Goal: Information Seeking & Learning: Compare options

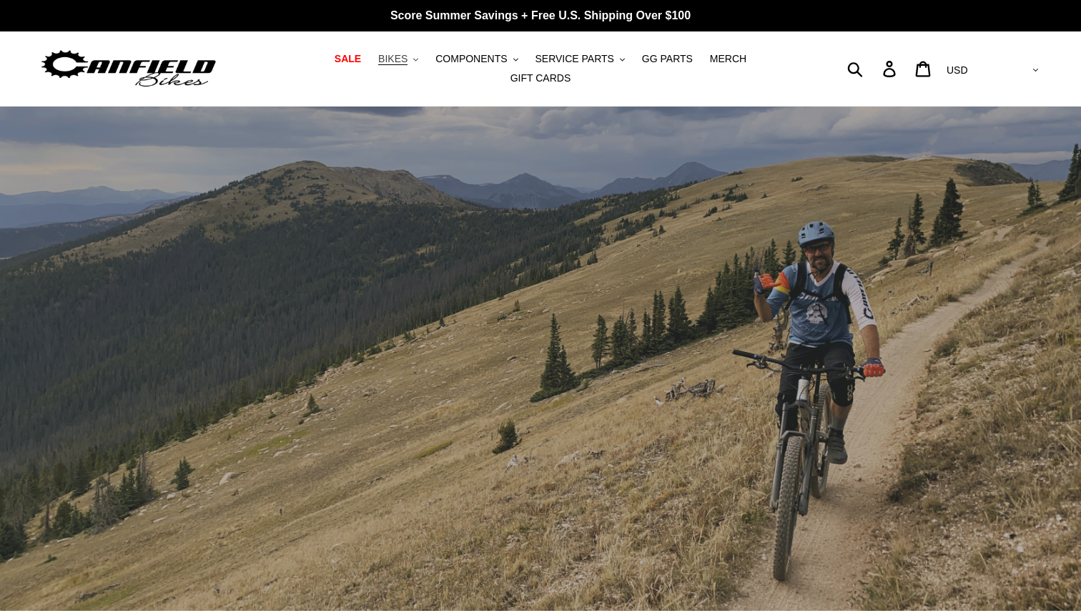
click at [378, 65] on span "BIKES" at bounding box center [392, 59] width 29 height 12
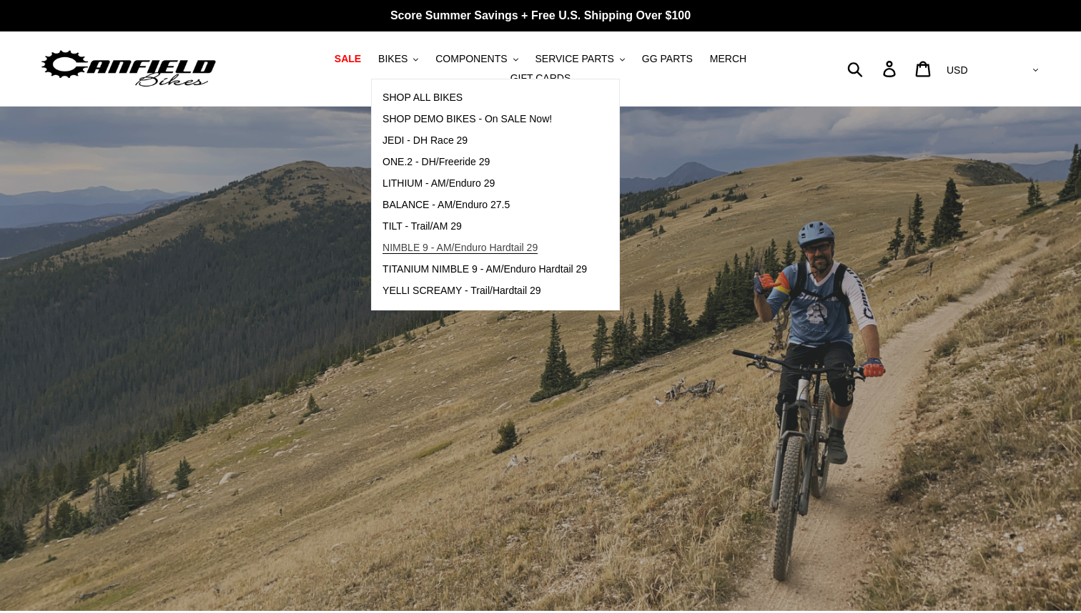
click at [383, 251] on span "NIMBLE 9 - AM/Enduro Hardtail 29" at bounding box center [460, 248] width 155 height 12
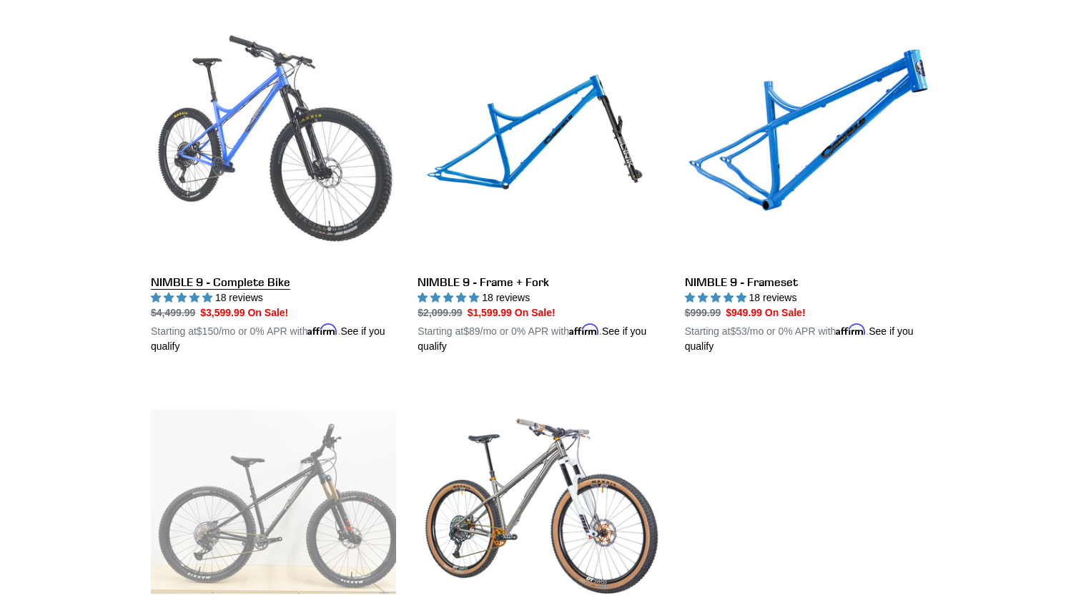
scroll to position [405, 0]
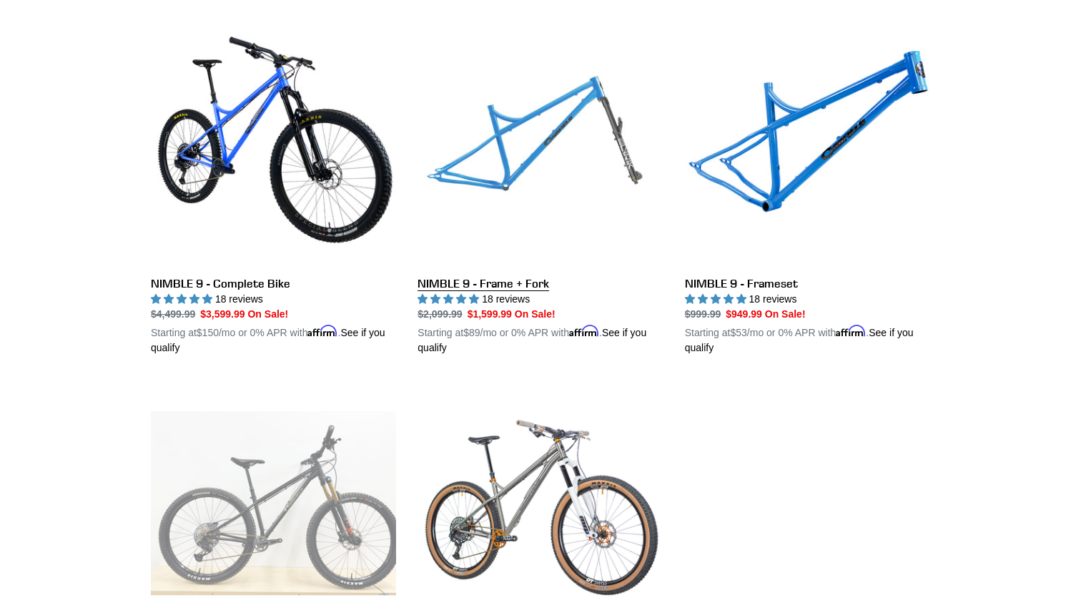
click at [488, 277] on link "NIMBLE 9 - Frame + Fork" at bounding box center [540, 188] width 245 height 335
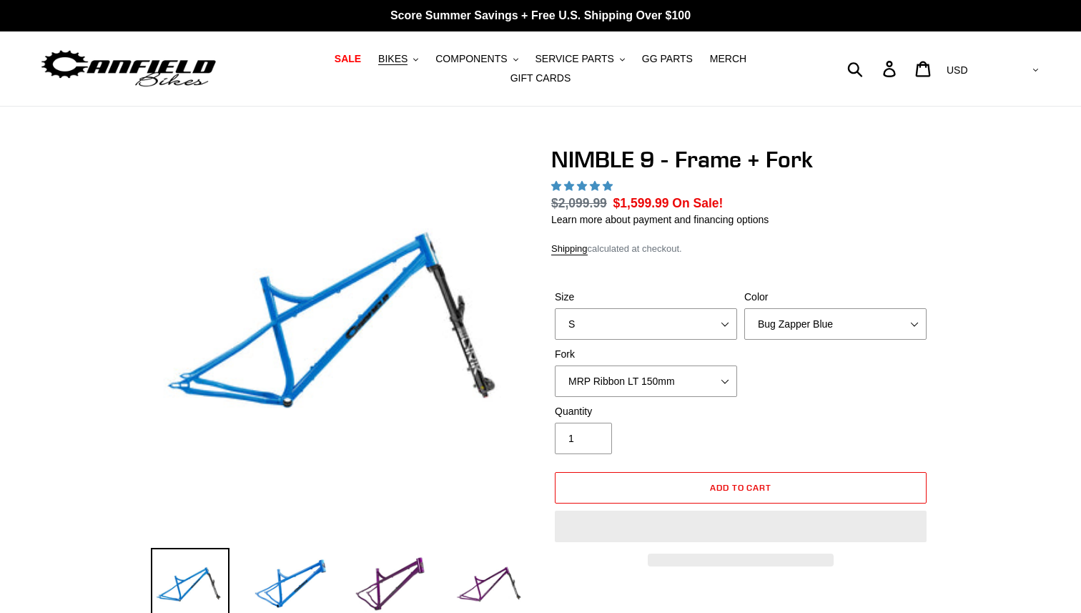
select select "highest-rating"
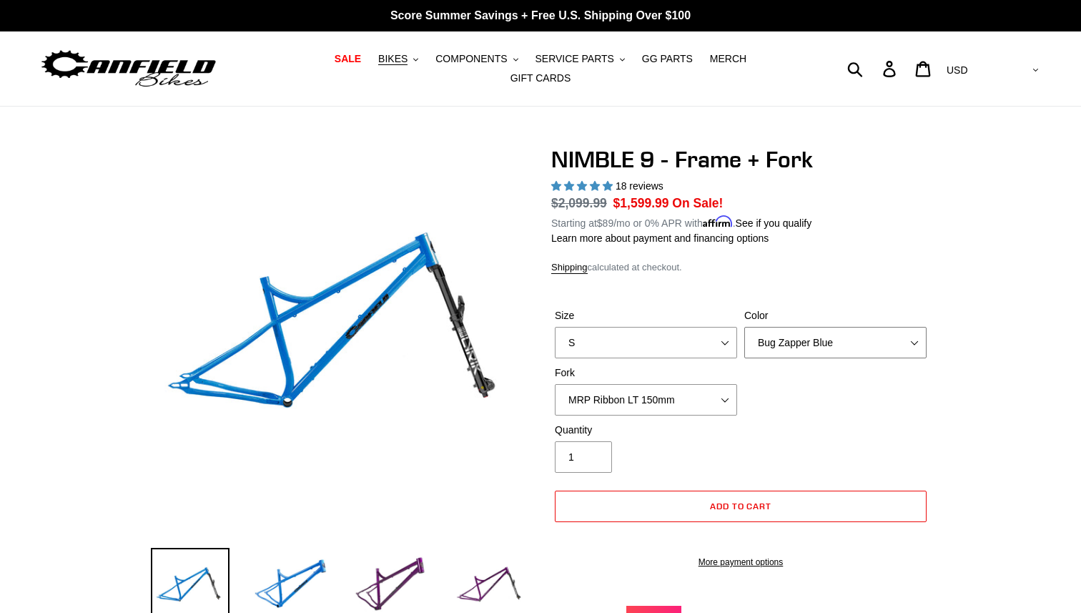
click at [759, 327] on select "Bug Zapper Blue Purple Haze - Sold Out Galaxy Black" at bounding box center [835, 342] width 182 height 31
click at [661, 384] on select "MRP Ribbon LT 150mm Fox 36 Factory Grip X 150mm (Special Order) RockShox Lyrik …" at bounding box center [646, 399] width 182 height 31
click at [643, 338] on select "S M L XL" at bounding box center [646, 342] width 182 height 31
select select "L"
click at [555, 327] on select "S M L XL" at bounding box center [646, 342] width 182 height 31
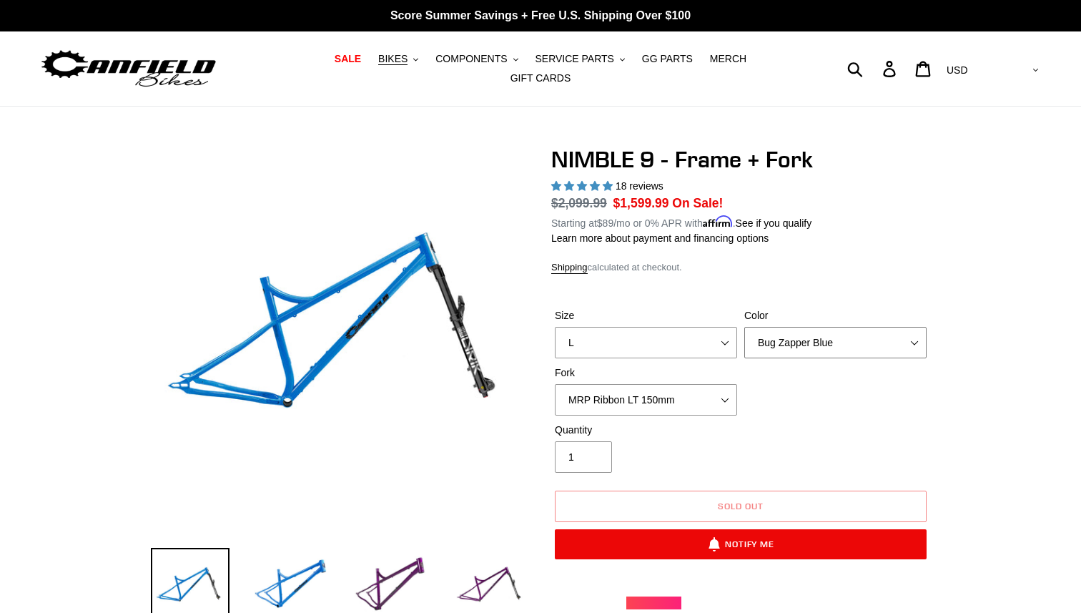
click at [759, 327] on select "Bug Zapper Blue Purple Haze - Sold Out Galaxy Black" at bounding box center [835, 342] width 182 height 31
select select "Galaxy Black"
click at [744, 327] on select "Bug Zapper Blue Purple Haze - Sold Out Galaxy Black" at bounding box center [835, 342] width 182 height 31
click at [701, 342] on select "S M L XL" at bounding box center [646, 342] width 182 height 31
select select "XL"
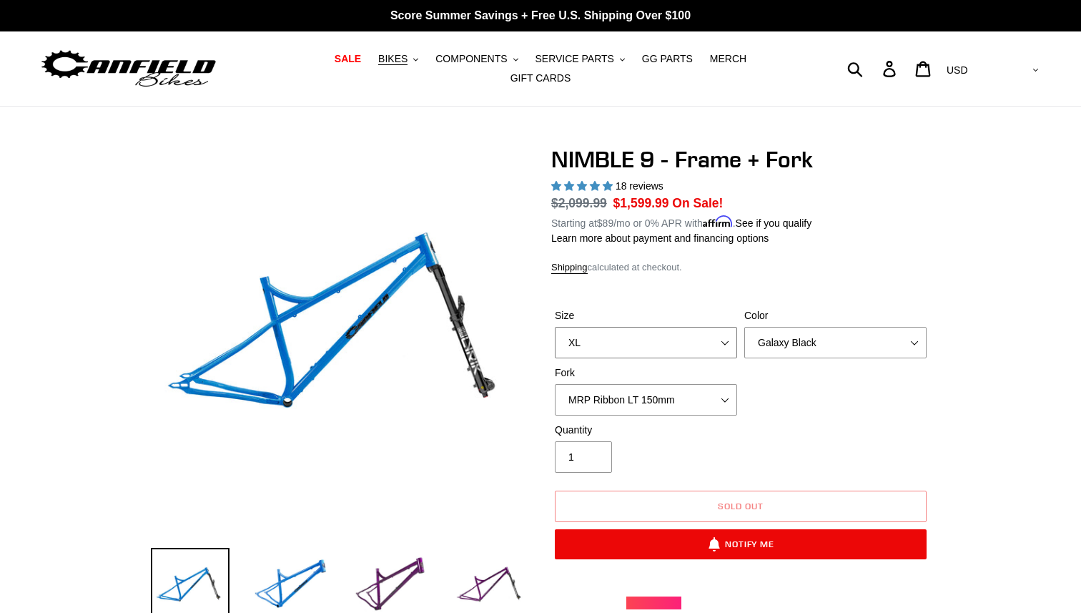
click at [555, 327] on select "S M L XL" at bounding box center [646, 342] width 182 height 31
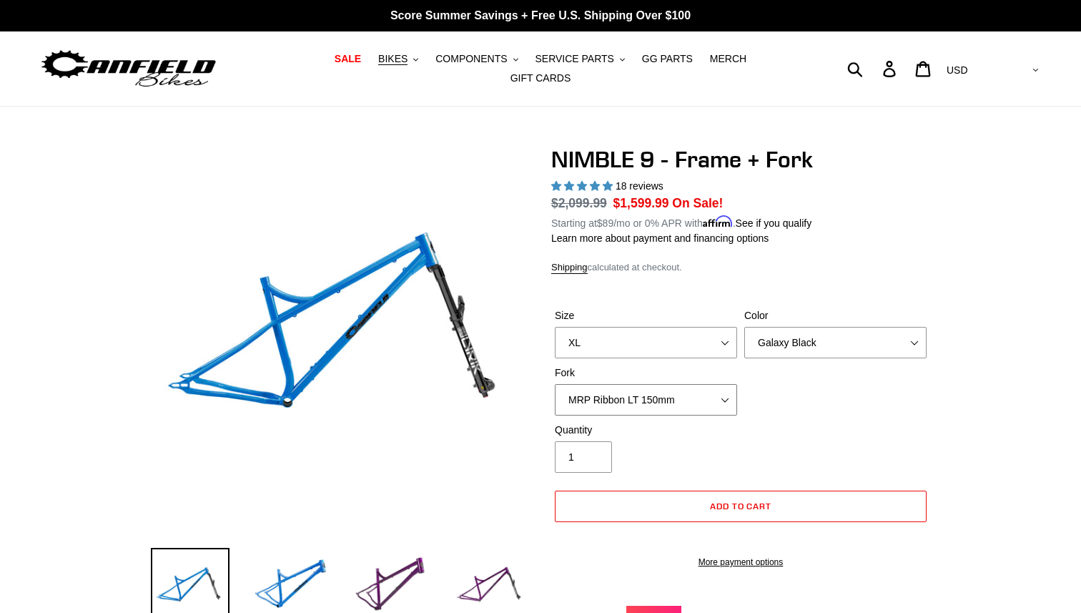
click at [681, 384] on select "MRP Ribbon LT 150mm Fox 36 Factory Grip X 150mm (Special Order) RockShox Lyrik …" at bounding box center [646, 399] width 182 height 31
click at [555, 384] on select "MRP Ribbon LT 150mm Fox 36 Factory Grip X 150mm (Special Order) RockShox Lyrik …" at bounding box center [646, 399] width 182 height 31
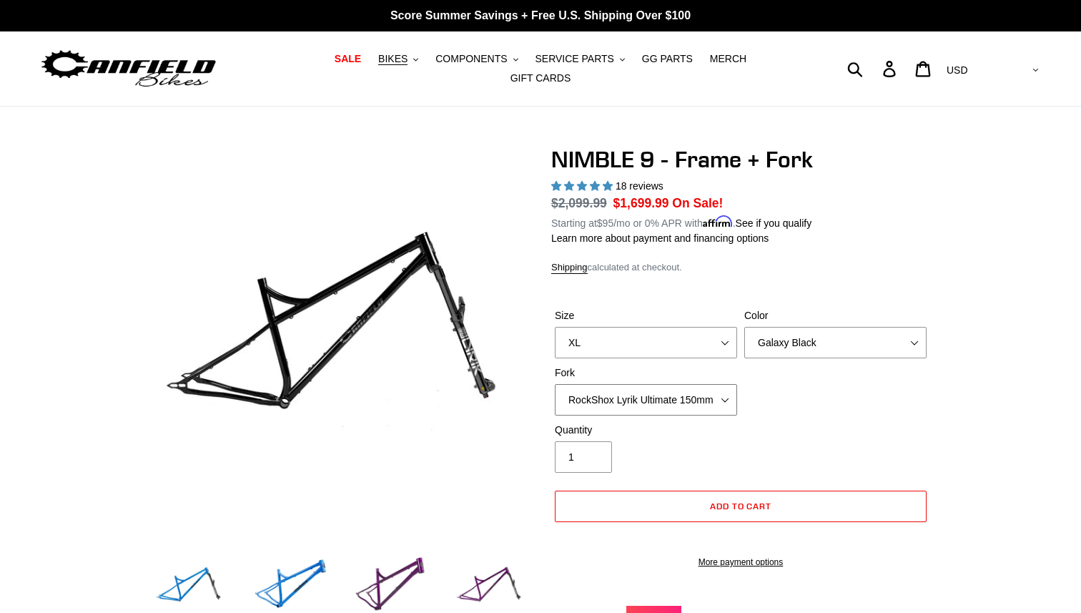
click at [653, 395] on select "MRP Ribbon LT 150mm Fox 36 Factory Grip X 150mm (Special Order) RockShox Lyrik …" at bounding box center [646, 399] width 182 height 31
click at [555, 384] on select "MRP Ribbon LT 150mm Fox 36 Factory Grip X 150mm (Special Order) RockShox Lyrik …" at bounding box center [646, 399] width 182 height 31
click at [641, 400] on select "MRP Ribbon LT 150mm Fox 36 Factory Grip X 150mm (Special Order) RockShox Lyrik …" at bounding box center [646, 399] width 182 height 31
select select "MRP Ribbon LT 150mm"
click at [555, 384] on select "MRP Ribbon LT 150mm Fox 36 Factory Grip X 150mm (Special Order) RockShox Lyrik …" at bounding box center [646, 399] width 182 height 31
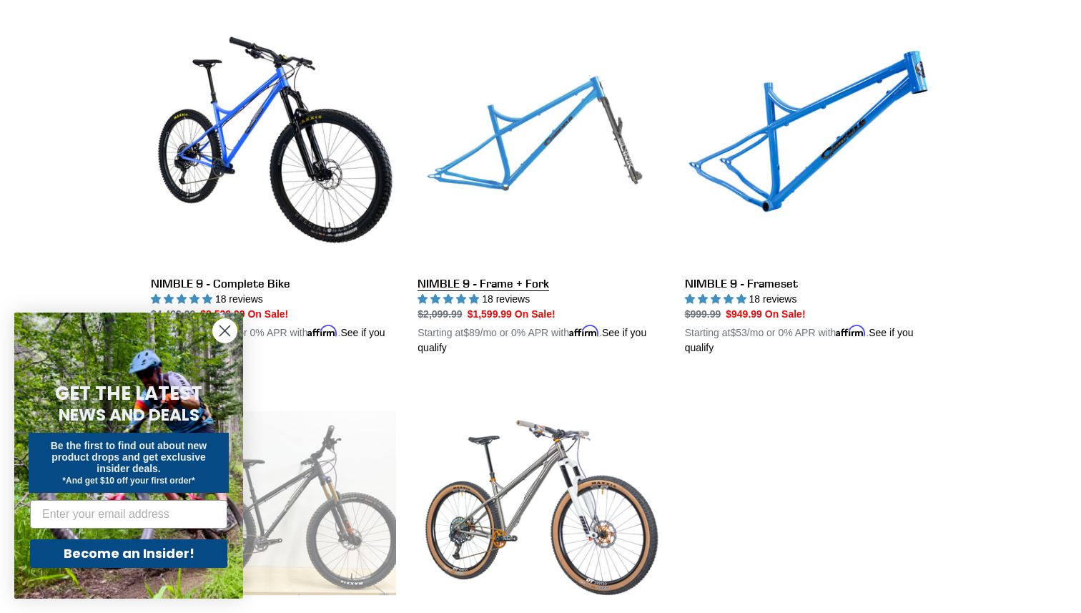
click at [523, 275] on link "NIMBLE 9 - Frame + Fork" at bounding box center [540, 188] width 245 height 335
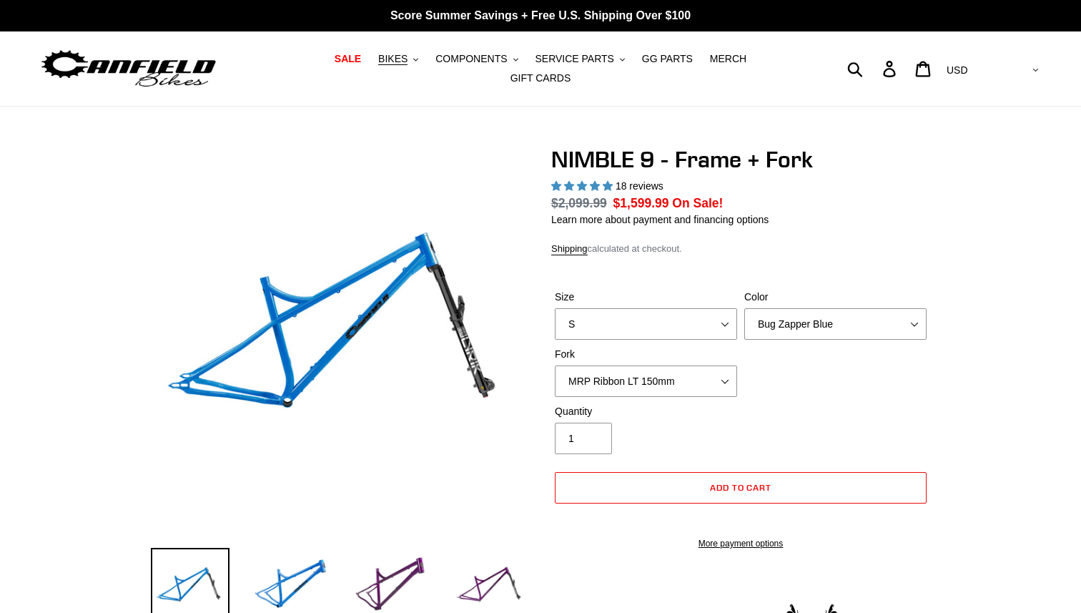
select select "highest-rating"
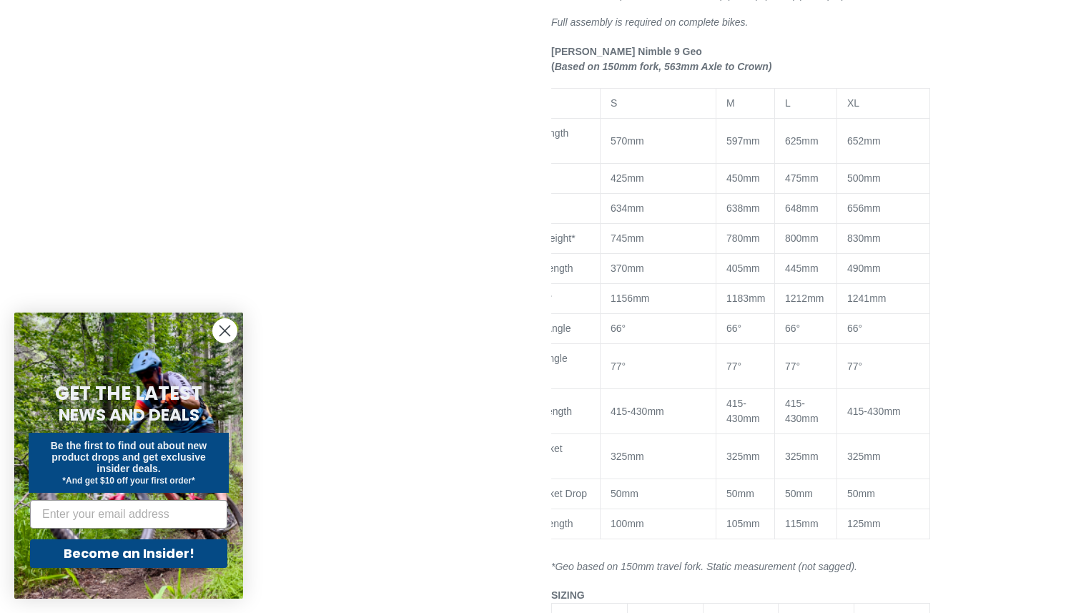
scroll to position [0, 60]
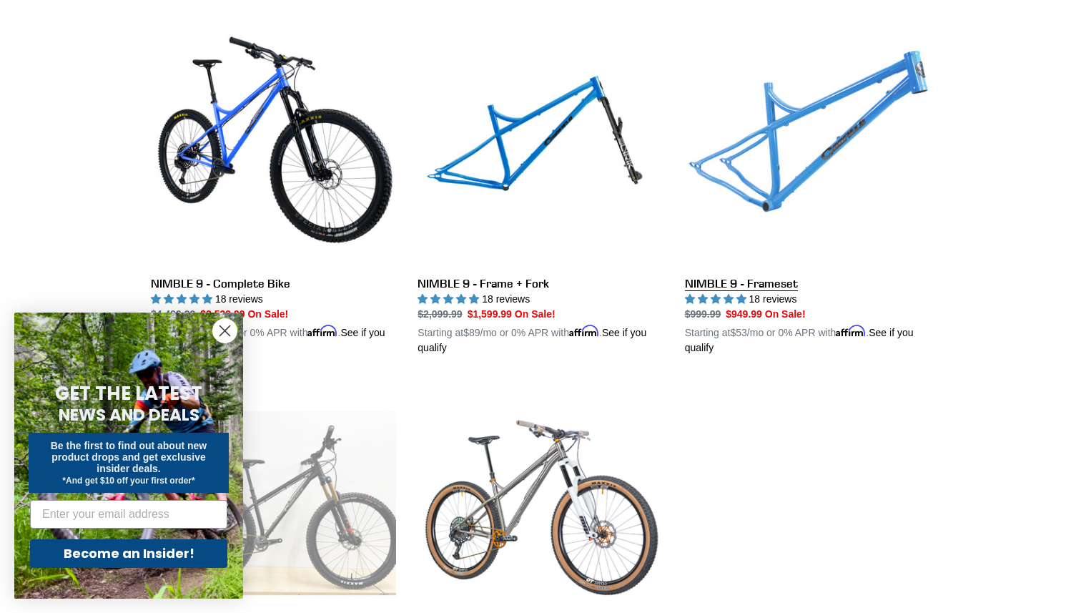
click at [750, 179] on link "NIMBLE 9 - Frameset" at bounding box center [807, 188] width 245 height 335
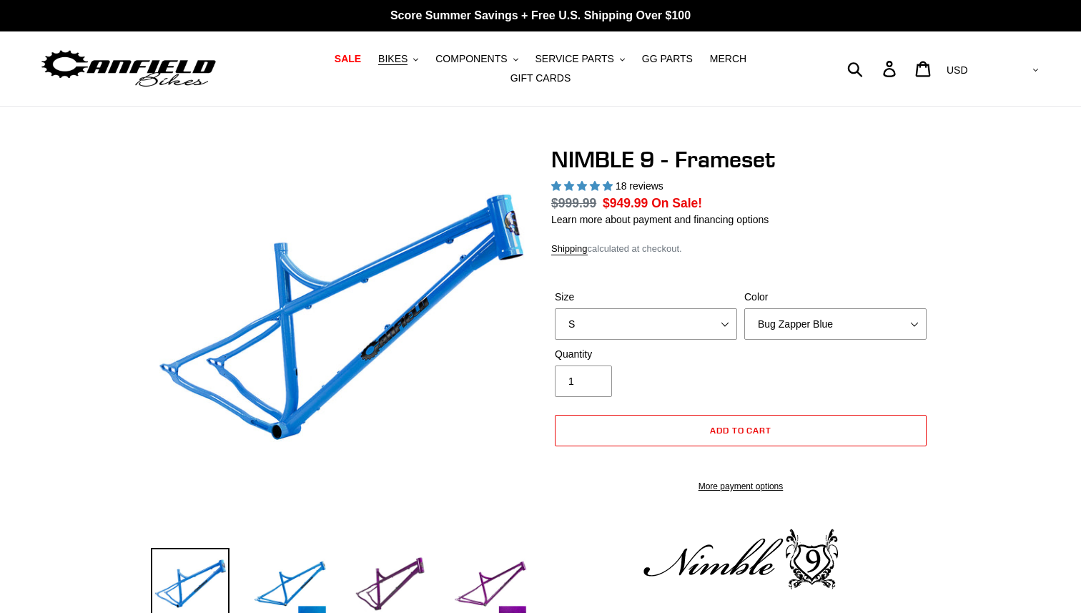
select select "highest-rating"
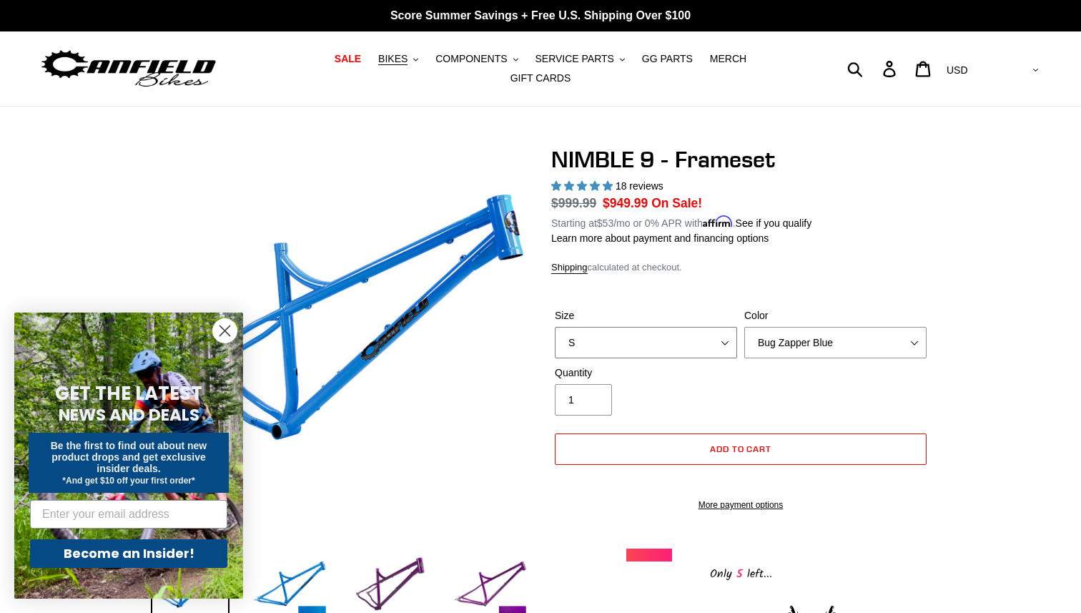
click at [654, 327] on select "S M L XL" at bounding box center [646, 342] width 182 height 31
select select "XL"
click at [555, 327] on select "S M L XL" at bounding box center [646, 342] width 182 height 31
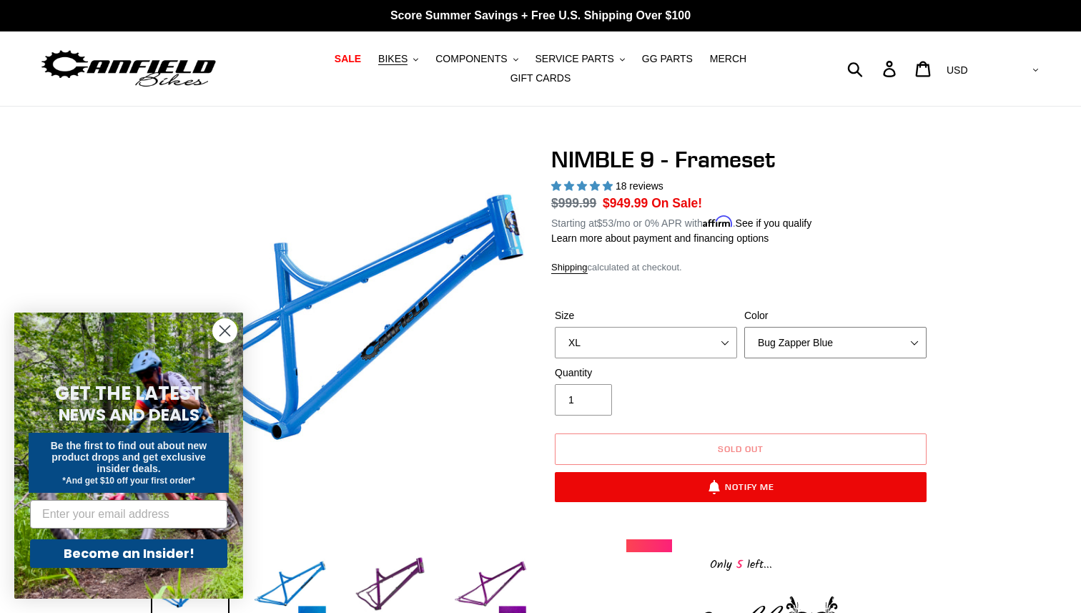
click at [764, 327] on select "Bug Zapper Blue Purple Haze -Sold Out Galaxy Black" at bounding box center [835, 342] width 182 height 31
click at [744, 327] on select "Bug Zapper Blue Purple Haze -Sold Out Galaxy Black" at bounding box center [835, 342] width 182 height 31
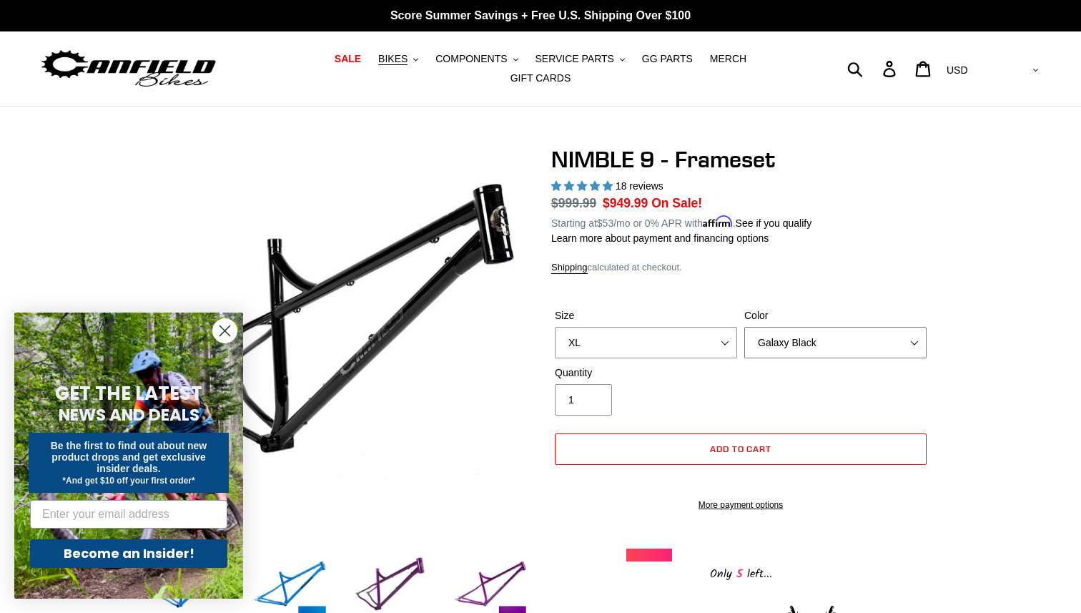
click at [779, 344] on select "Bug Zapper Blue Purple Haze -Sold Out Galaxy Black" at bounding box center [835, 342] width 182 height 31
select select "Purple Haze -Sold Out"
click at [744, 327] on select "Bug Zapper Blue Purple Haze -Sold Out Galaxy Black" at bounding box center [835, 342] width 182 height 31
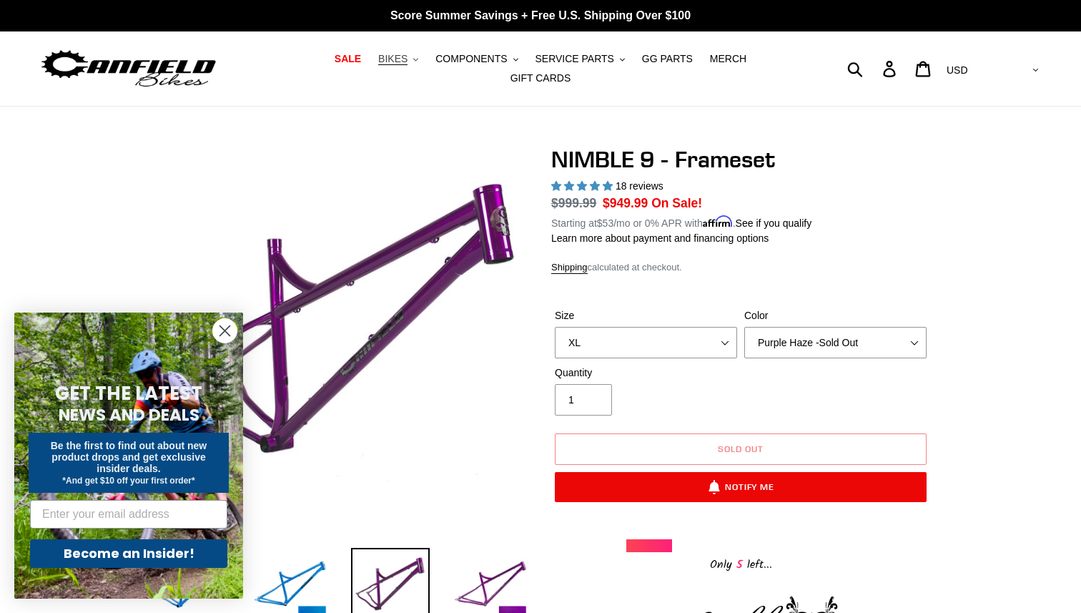
click at [378, 65] on span "BIKES" at bounding box center [392, 59] width 29 height 12
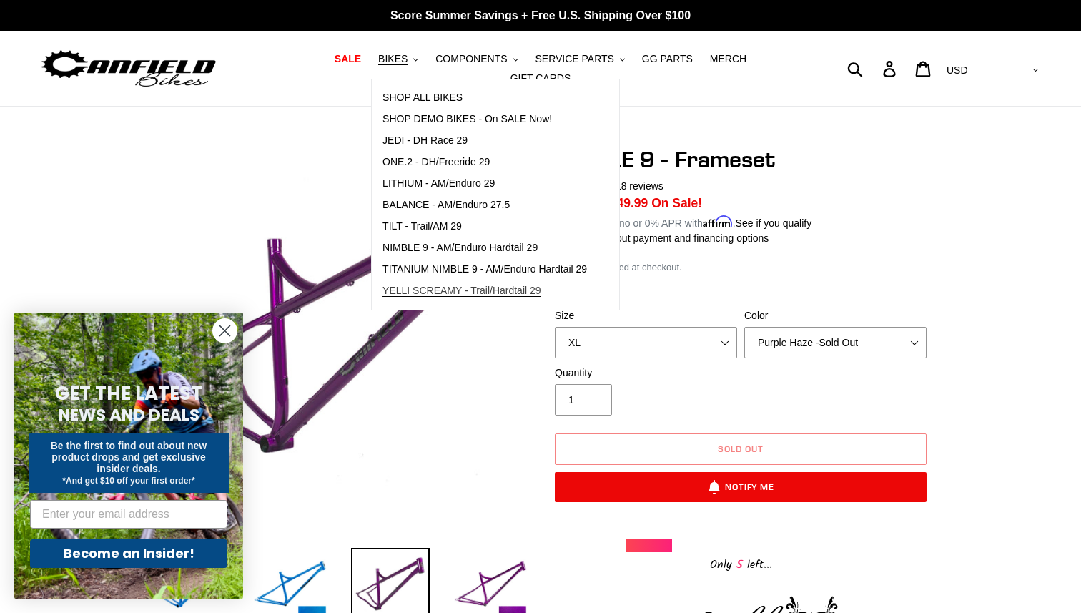
click at [383, 290] on span "YELLI SCREAMY - Trail/Hardtail 29" at bounding box center [462, 291] width 159 height 12
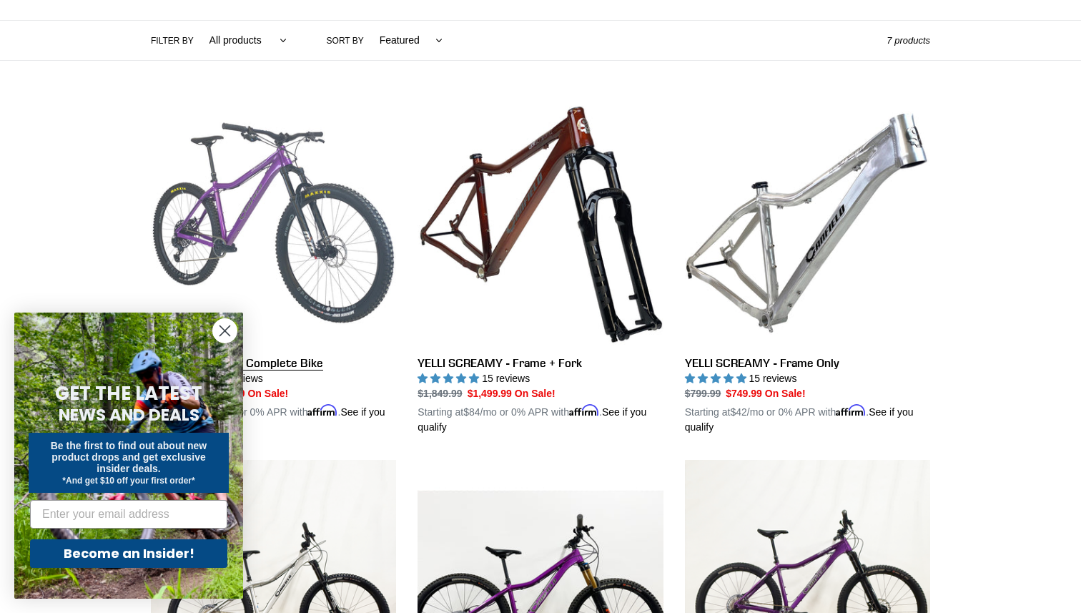
scroll to position [325, 0]
click at [265, 205] on link "YELLI SCREAMY - Complete Bike" at bounding box center [273, 268] width 245 height 335
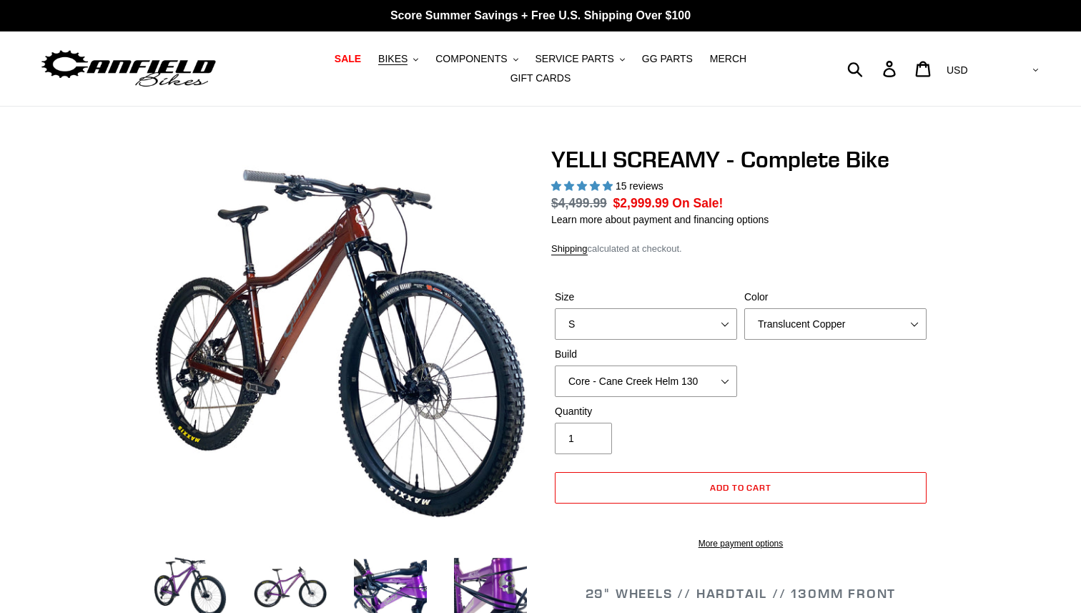
select select "highest-rating"
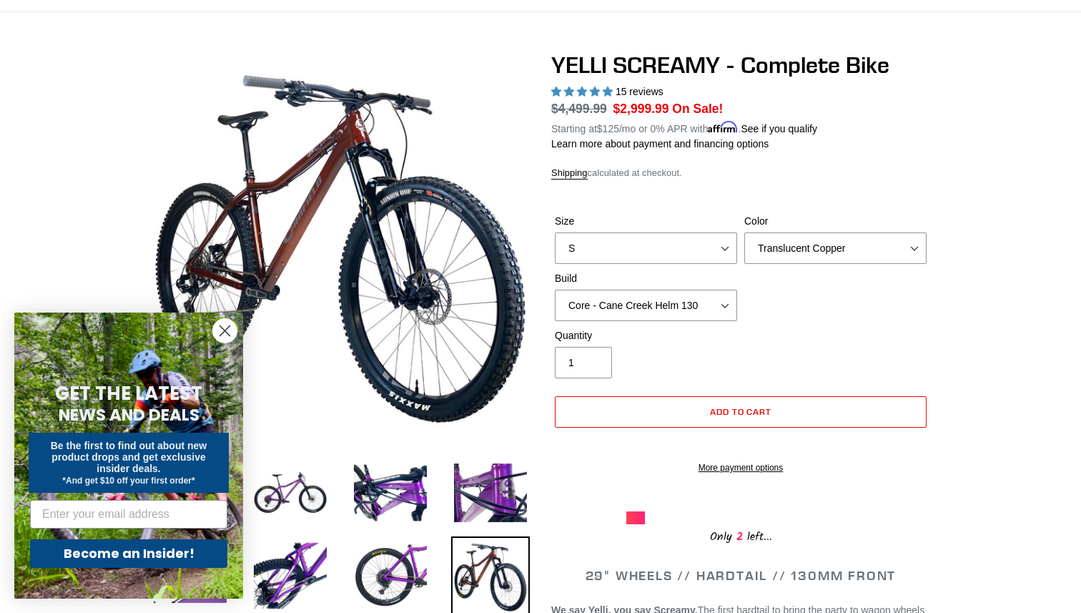
scroll to position [99, 0]
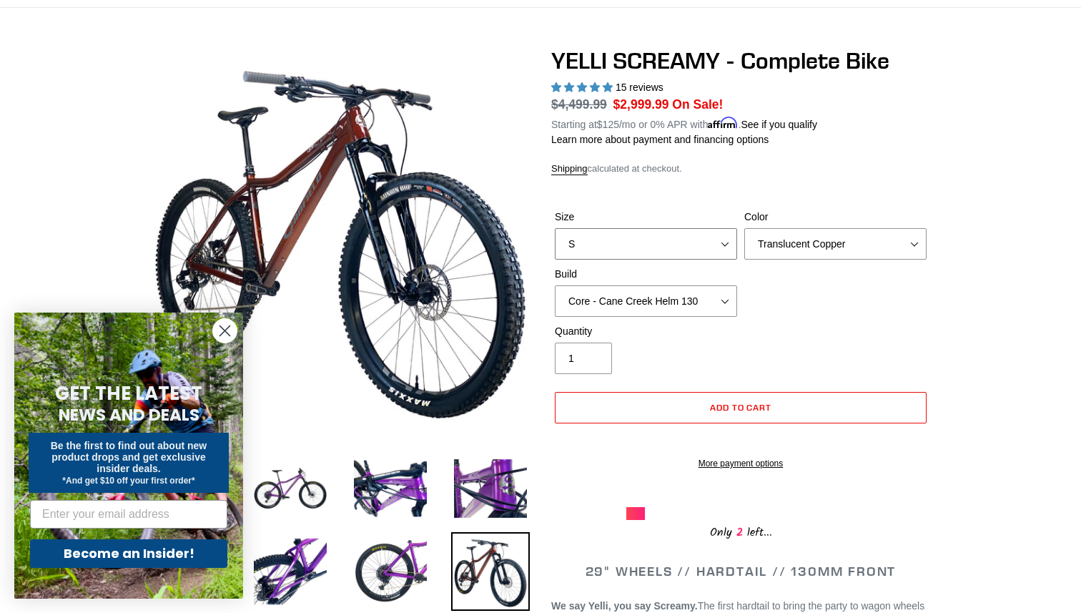
click at [592, 232] on select "S M L XL" at bounding box center [646, 243] width 182 height 31
select select "XL"
click at [555, 228] on select "S M L XL" at bounding box center [646, 243] width 182 height 31
click at [759, 232] on select "Translucent Copper Purple Haze Raw" at bounding box center [835, 243] width 182 height 31
select select "Purple Haze"
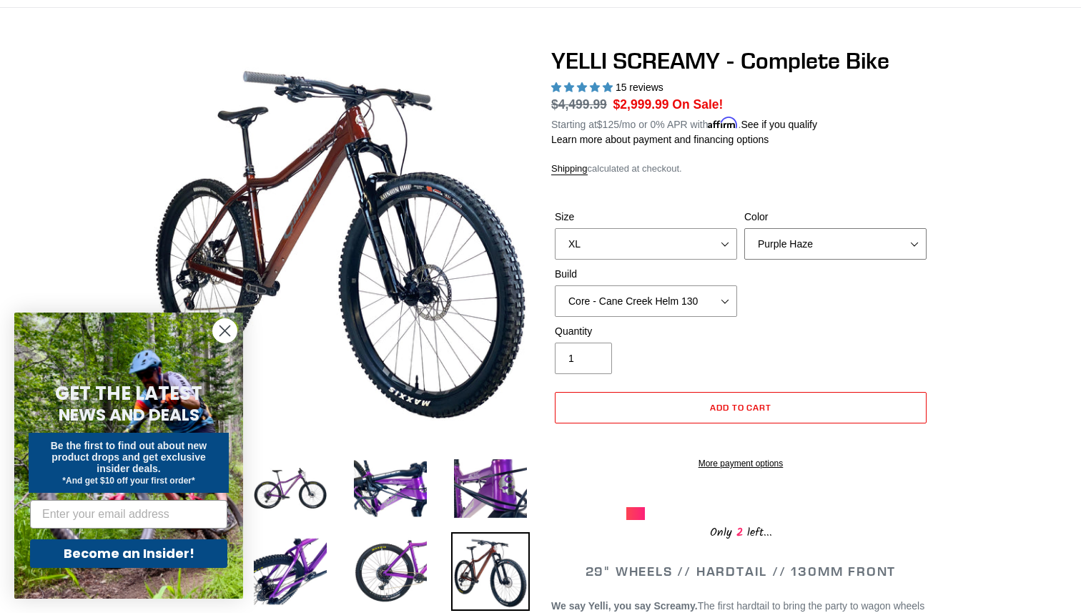
click at [744, 228] on select "Translucent Copper Purple Haze Raw" at bounding box center [835, 243] width 182 height 31
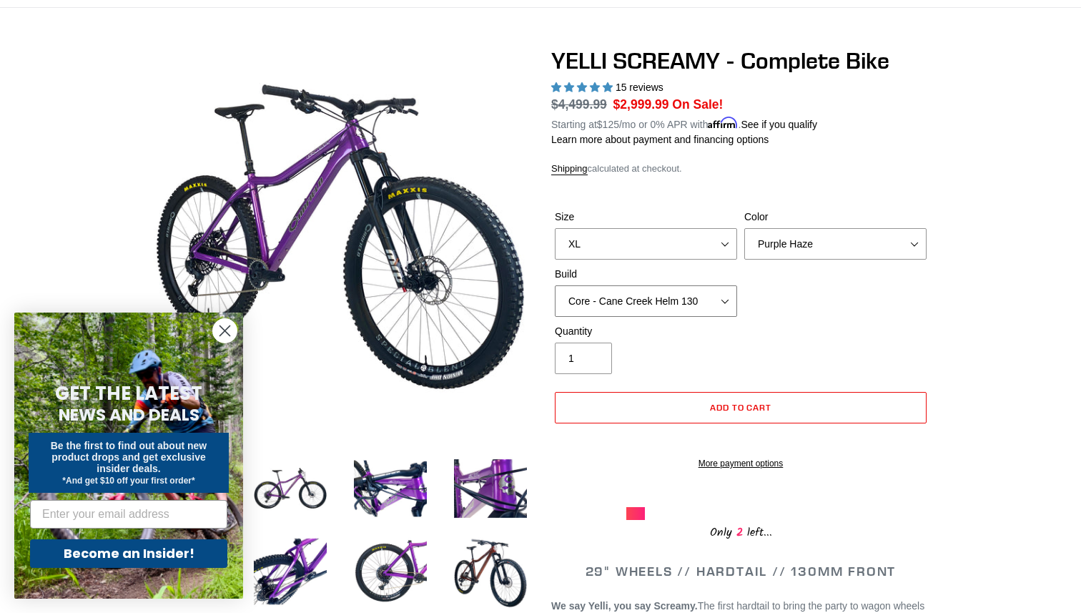
click at [698, 287] on select "Core - Cane Creek Helm 130 Pro - [GEOGRAPHIC_DATA] Helm 130 Core - Fox 34 SL Fa…" at bounding box center [646, 300] width 182 height 31
